Goal: Task Accomplishment & Management: Complete application form

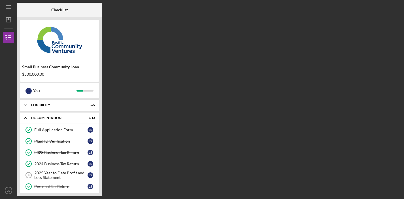
scroll to position [92, 0]
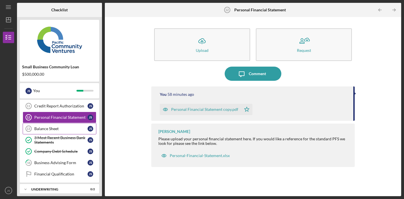
click at [76, 129] on div "Balance Sheet" at bounding box center [60, 128] width 53 height 5
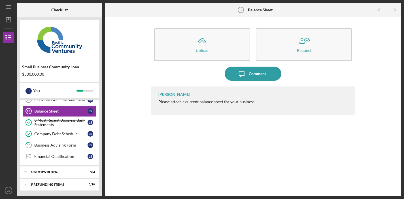
scroll to position [109, 0]
click at [102, 0] on div "Icon/Menu Balance Sheet 13 Balance Sheet Checklist Small Business Community Loa…" at bounding box center [202, 98] width 398 height 196
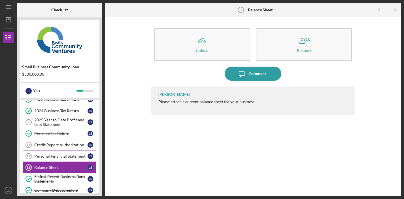
scroll to position [51, 0]
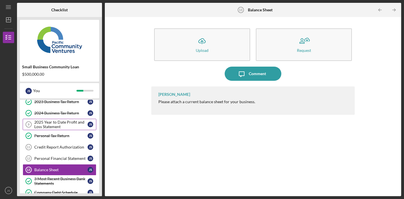
click at [76, 127] on div "2025 Year to Date Profit and Loss Statement" at bounding box center [60, 124] width 53 height 9
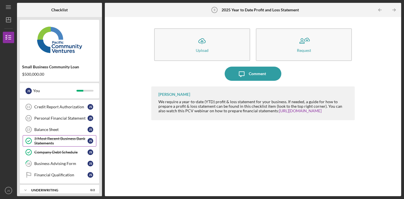
scroll to position [89, 0]
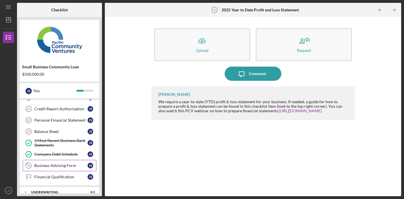
click at [67, 164] on div "Business Advising Form" at bounding box center [60, 165] width 53 height 5
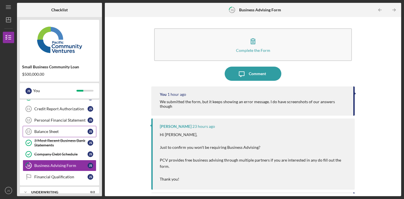
click at [63, 133] on div "Balance Sheet" at bounding box center [60, 131] width 53 height 5
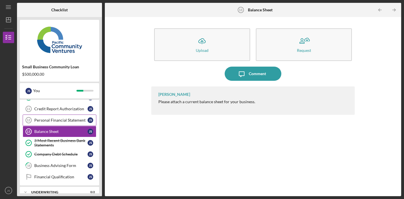
click at [59, 120] on div "Personal Financial Statement" at bounding box center [60, 120] width 53 height 5
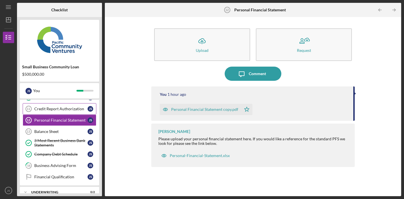
click at [56, 108] on div "Credit Report Authorization" at bounding box center [60, 108] width 53 height 5
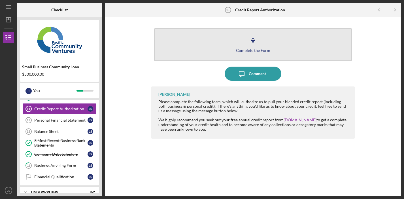
click at [223, 53] on button "Complete the Form Form" at bounding box center [253, 44] width 198 height 33
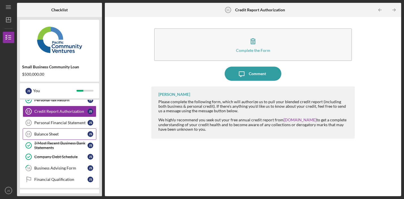
scroll to position [70, 0]
